Goal: Communication & Community: Share content

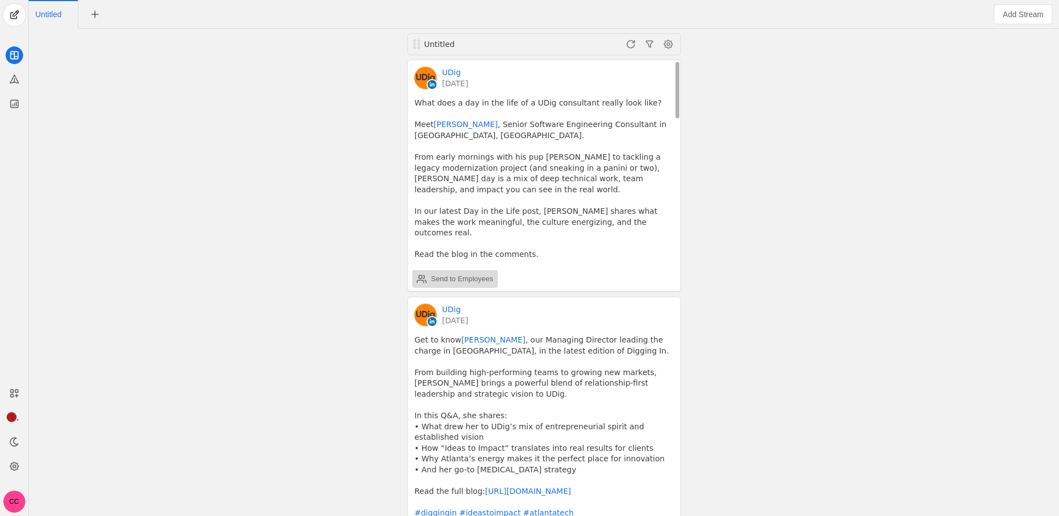
click at [468, 273] on div "Send to Employees" at bounding box center [462, 278] width 62 height 11
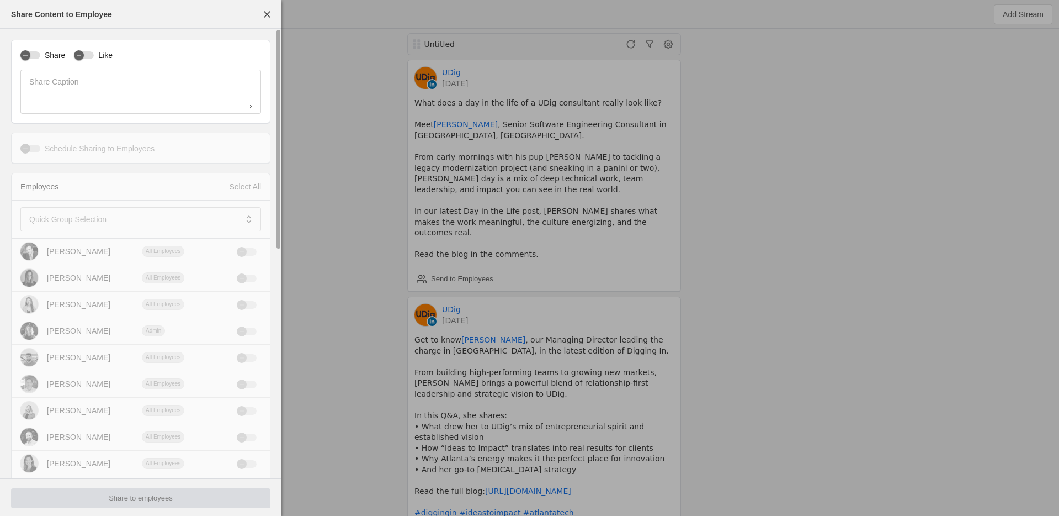
click at [39, 61] on div "Share Like Share Caption" at bounding box center [140, 82] width 259 height 84
click at [33, 57] on div "button" at bounding box center [25, 54] width 15 height 15
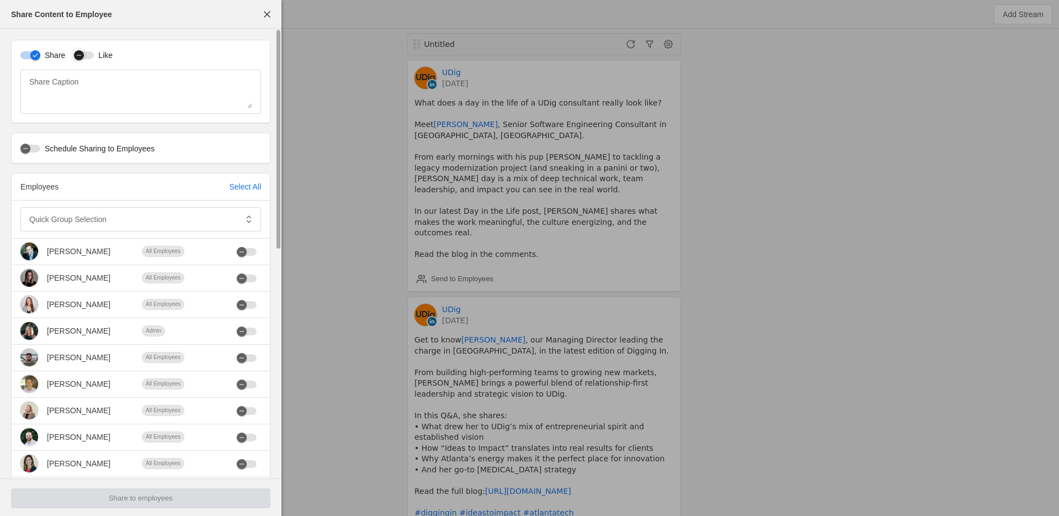
click at [82, 56] on icon "button" at bounding box center [79, 55] width 7 height 7
click at [87, 209] on div at bounding box center [133, 219] width 208 height 24
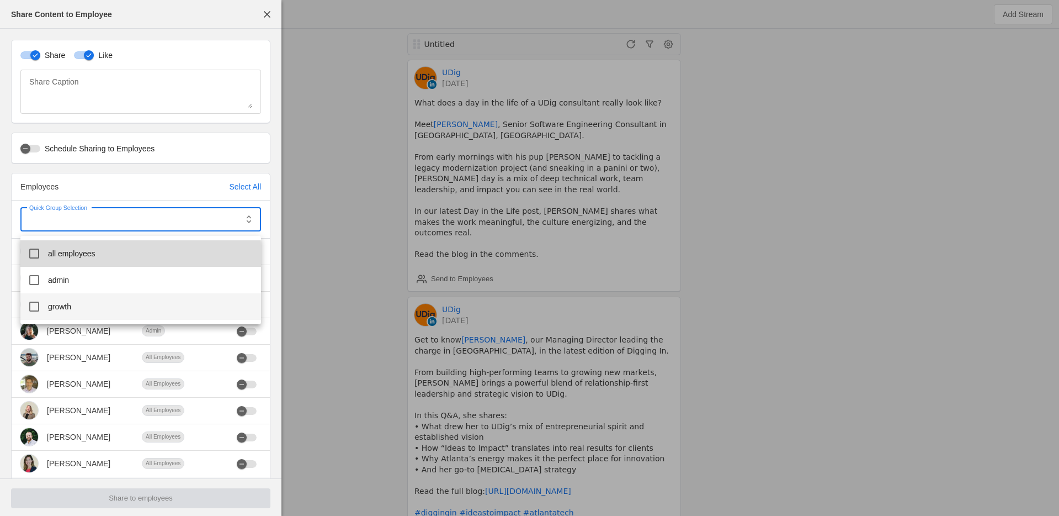
drag, startPoint x: 84, startPoint y: 257, endPoint x: 91, endPoint y: 294, distance: 38.2
click at [84, 258] on span "all employees" at bounding box center [71, 253] width 47 height 11
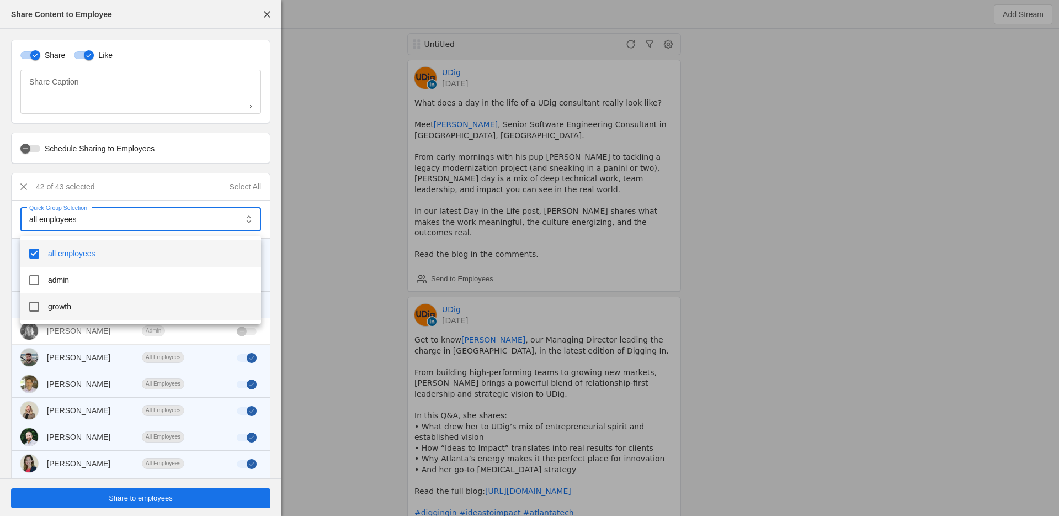
click at [91, 293] on mat-option "growth" at bounding box center [140, 306] width 241 height 26
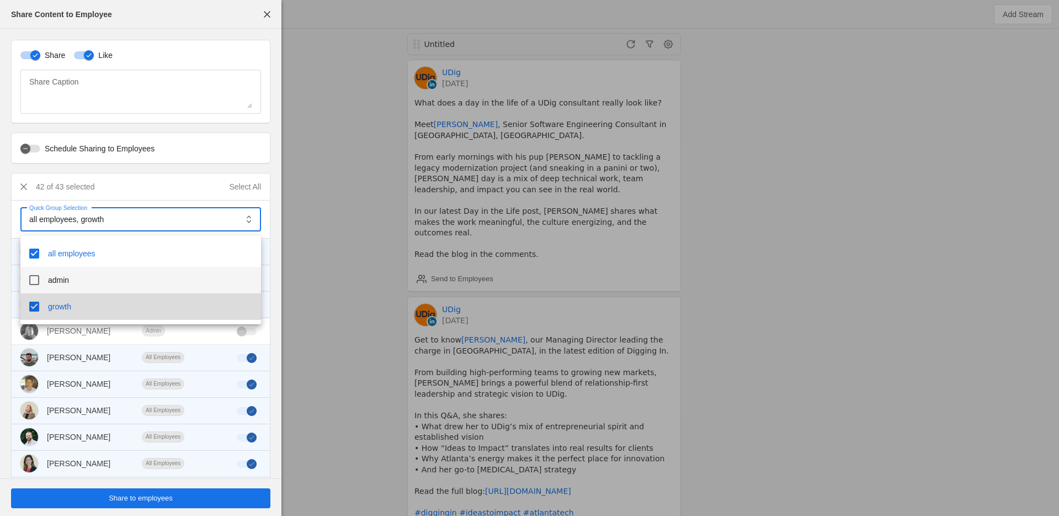
click at [78, 280] on mat-option "admin" at bounding box center [140, 280] width 241 height 26
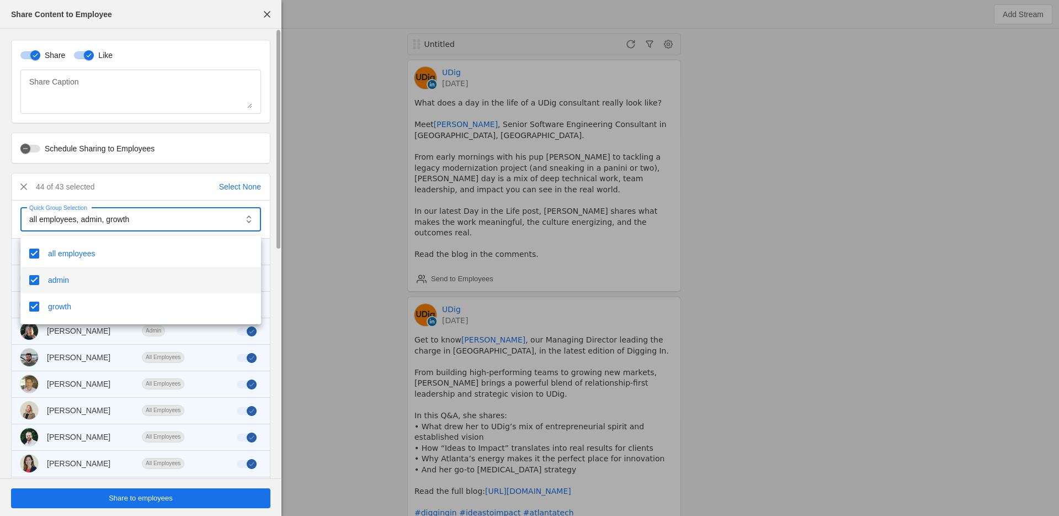
click at [8, 256] on div at bounding box center [529, 258] width 1059 height 516
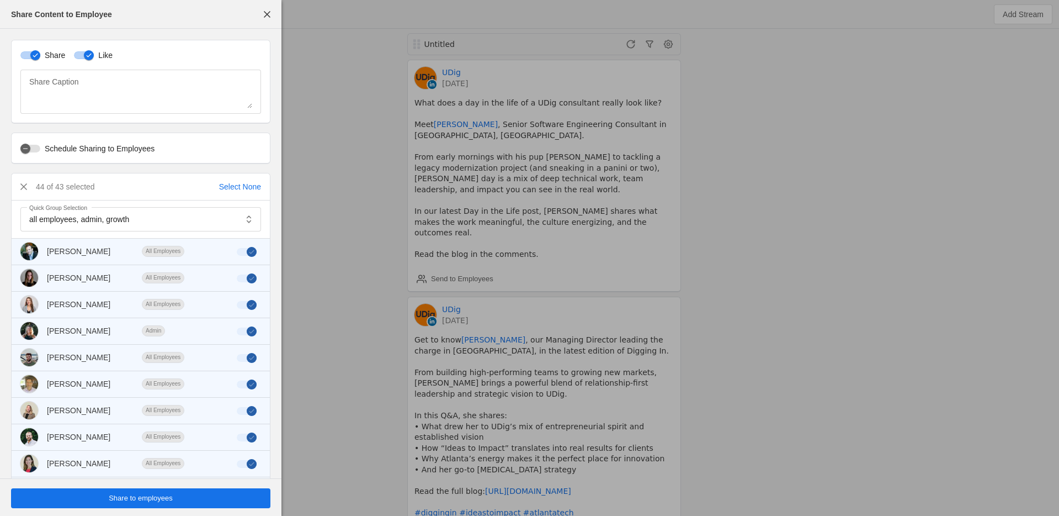
click at [219, 501] on span "undefined" at bounding box center [140, 498] width 259 height 20
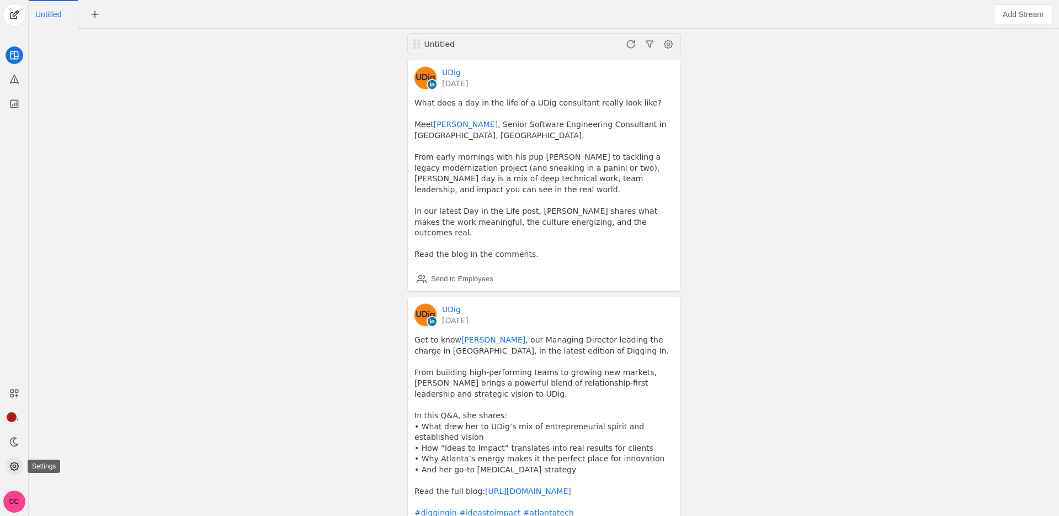
click at [18, 461] on icon at bounding box center [14, 465] width 11 height 11
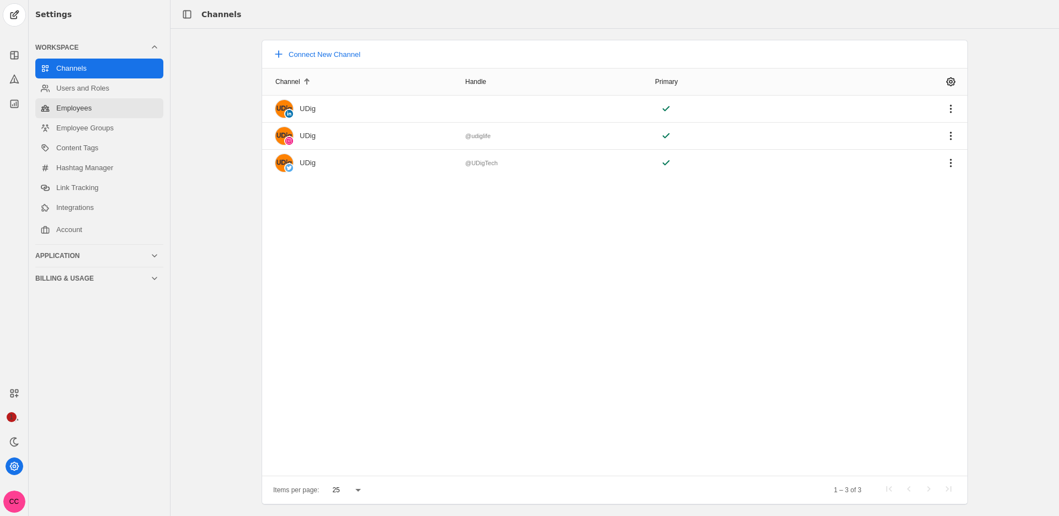
click at [100, 113] on link "Employees" at bounding box center [99, 108] width 128 height 20
